Goal: Connect with others: Participate in discussion

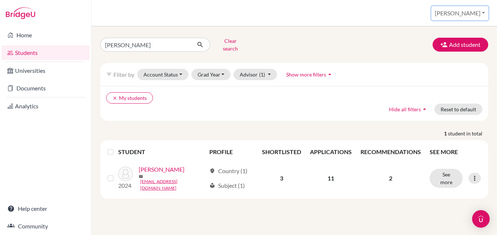
click at [471, 13] on button "[PERSON_NAME]" at bounding box center [459, 13] width 57 height 14
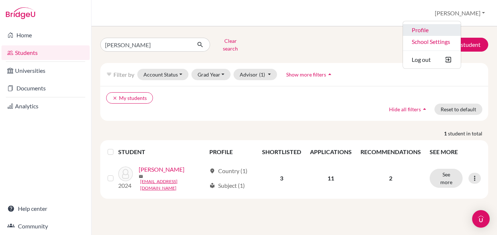
click at [453, 26] on link "Profile" at bounding box center [432, 30] width 58 height 12
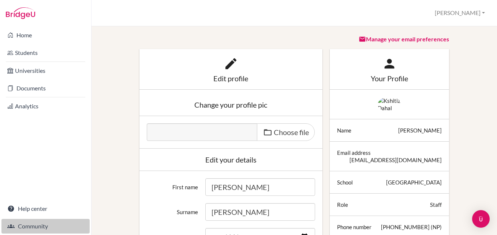
click at [40, 222] on link "Community" at bounding box center [45, 226] width 88 height 15
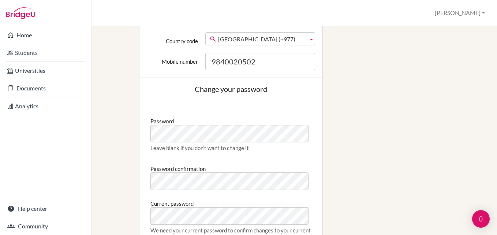
scroll to position [329, 0]
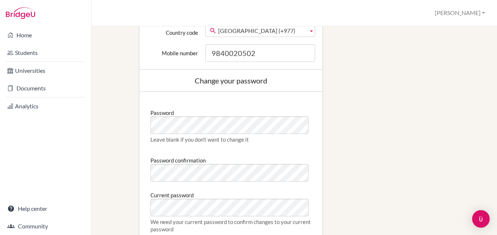
click at [363, 90] on div "Edit profile Change your profile pic Choose file Edit your details First name […" at bounding box center [294, 10] width 380 height 580
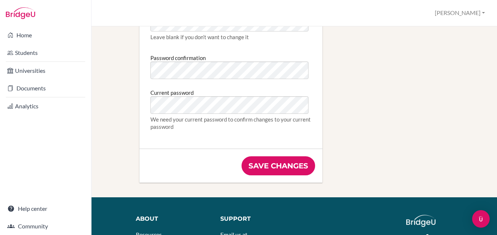
scroll to position [475, 0]
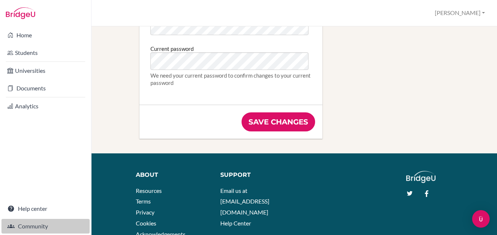
click at [34, 223] on link "Community" at bounding box center [45, 226] width 88 height 15
